Goal: Task Accomplishment & Management: Use online tool/utility

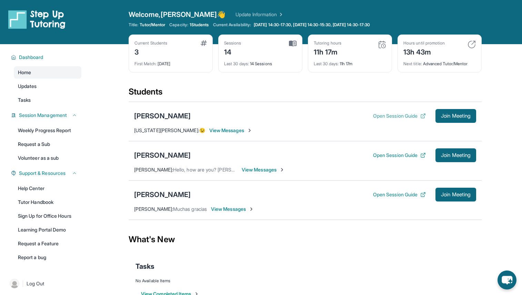
click at [390, 116] on button "Open Session Guide" at bounding box center [399, 115] width 53 height 7
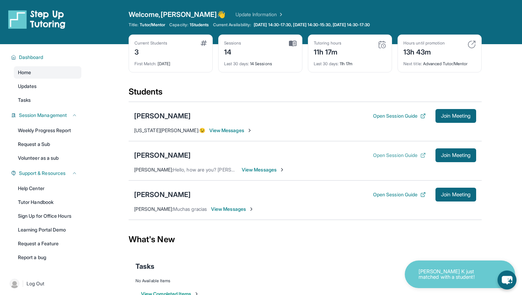
click at [381, 156] on button "Open Session Guide" at bounding box center [399, 155] width 53 height 7
click at [446, 157] on span "Join Meeting" at bounding box center [456, 155] width 30 height 4
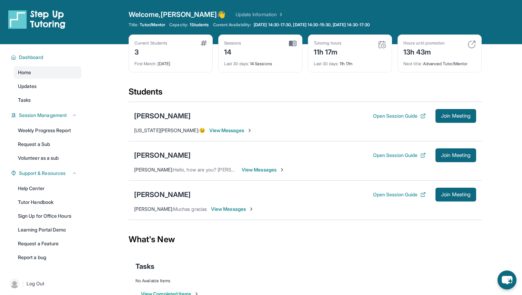
click at [384, 44] on img at bounding box center [382, 44] width 8 height 8
click at [327, 68] on div "Tutoring hours 11h 17m Last 30 days : 11h 17m" at bounding box center [350, 53] width 84 height 38
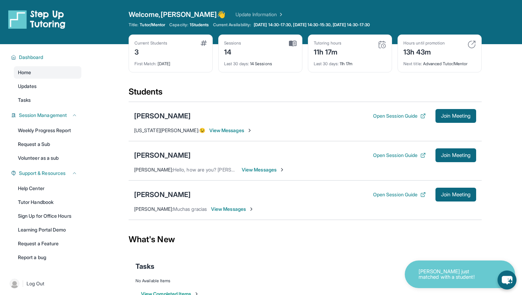
click at [325, 49] on div "11h 17m" at bounding box center [328, 51] width 28 height 11
click at [326, 48] on div "11h 17m" at bounding box center [328, 51] width 28 height 11
click at [467, 47] on div "Hours until promotion 13h 43m" at bounding box center [440, 48] width 72 height 17
click at [470, 46] on img at bounding box center [472, 44] width 8 height 8
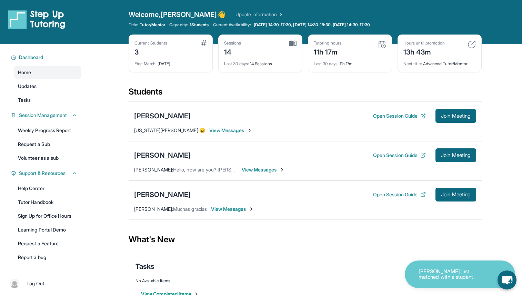
click at [470, 46] on img at bounding box center [472, 44] width 8 height 8
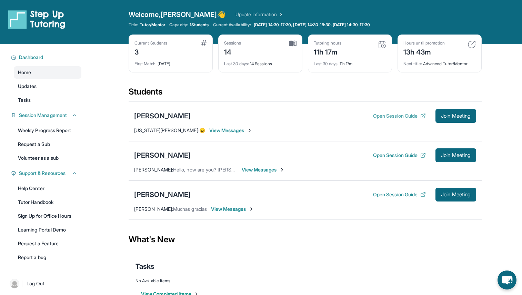
click at [383, 115] on button "Open Session Guide" at bounding box center [399, 115] width 53 height 7
click at [444, 116] on span "Join Meeting" at bounding box center [456, 116] width 30 height 4
